Goal: Browse casually: Explore the website without a specific task or goal

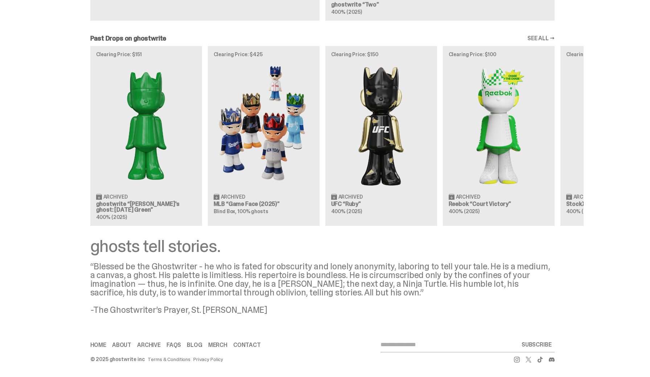
scroll to position [590, 0]
click at [544, 39] on link "SEE ALL →" at bounding box center [540, 39] width 27 height 6
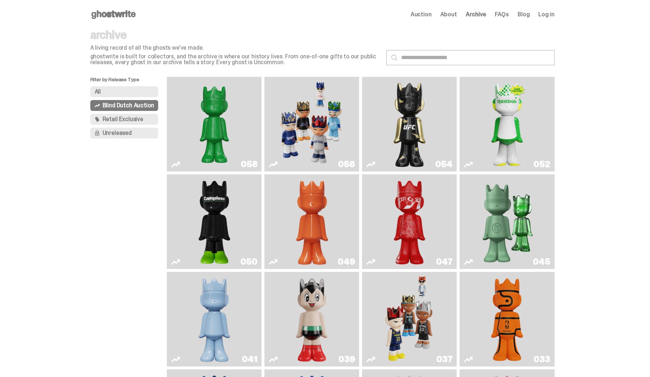
click at [426, 13] on span "Auction" at bounding box center [420, 15] width 21 height 6
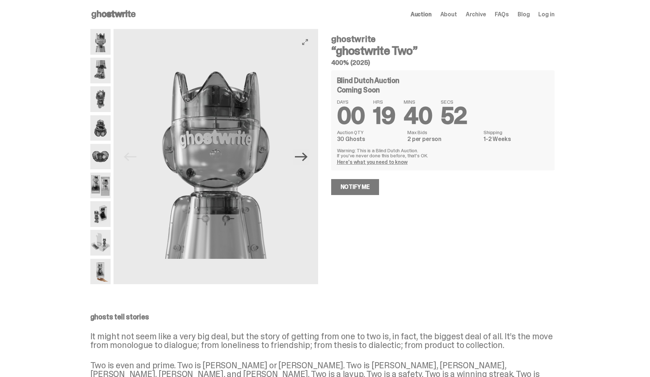
click at [306, 162] on icon "Next" at bounding box center [301, 156] width 13 height 13
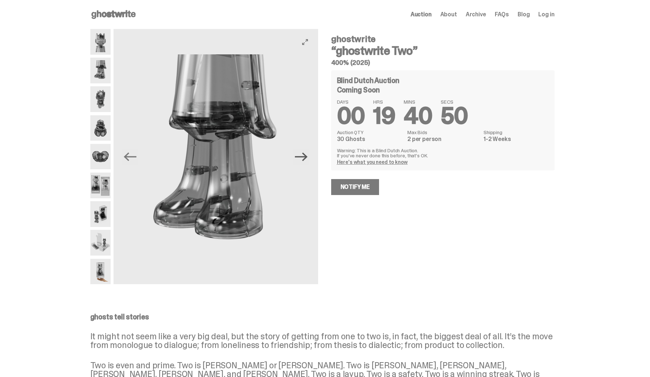
click at [306, 162] on icon "Next" at bounding box center [301, 156] width 13 height 13
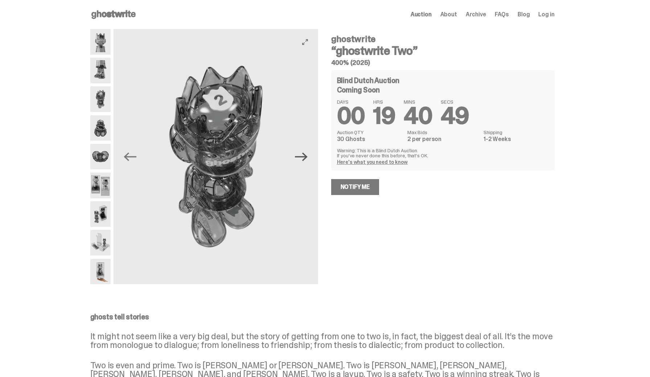
click at [306, 162] on icon "Next" at bounding box center [301, 156] width 13 height 13
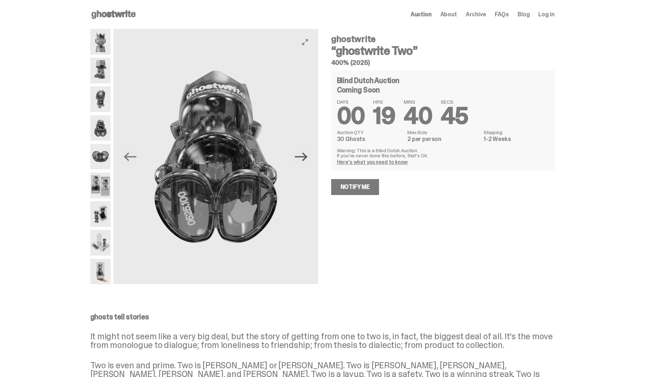
click at [306, 162] on icon "Next" at bounding box center [301, 156] width 13 height 13
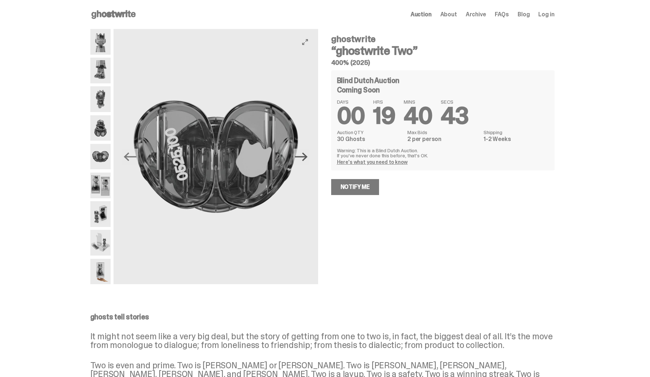
click at [306, 162] on icon "Next" at bounding box center [301, 156] width 13 height 13
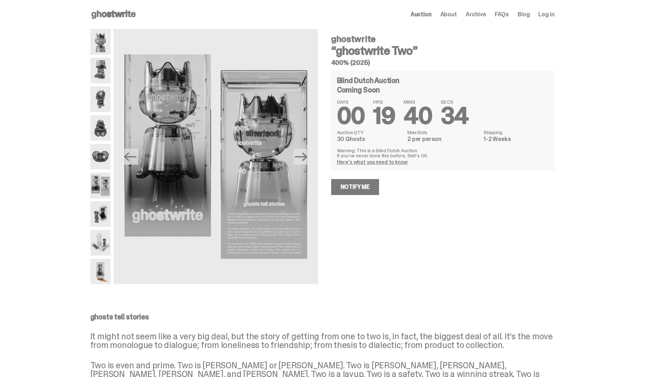
click at [482, 16] on span "Archive" at bounding box center [475, 15] width 20 height 6
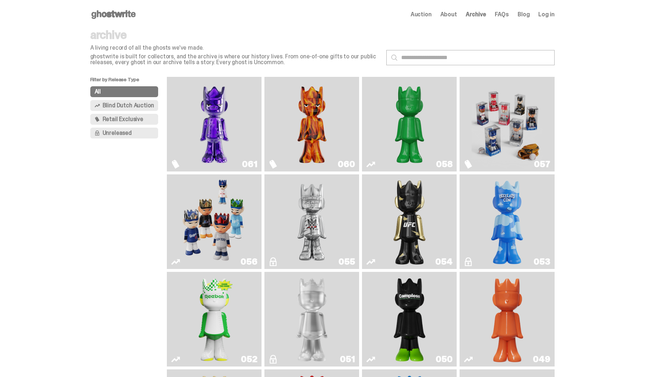
click at [214, 220] on img "Game Face (2025)" at bounding box center [214, 221] width 71 height 89
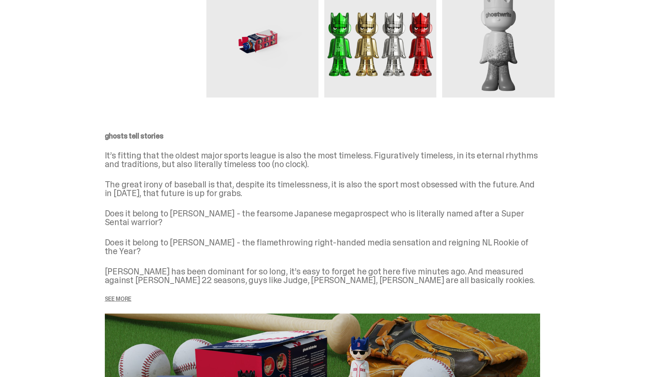
scroll to position [1044, 0]
